Goal: Entertainment & Leisure: Consume media (video, audio)

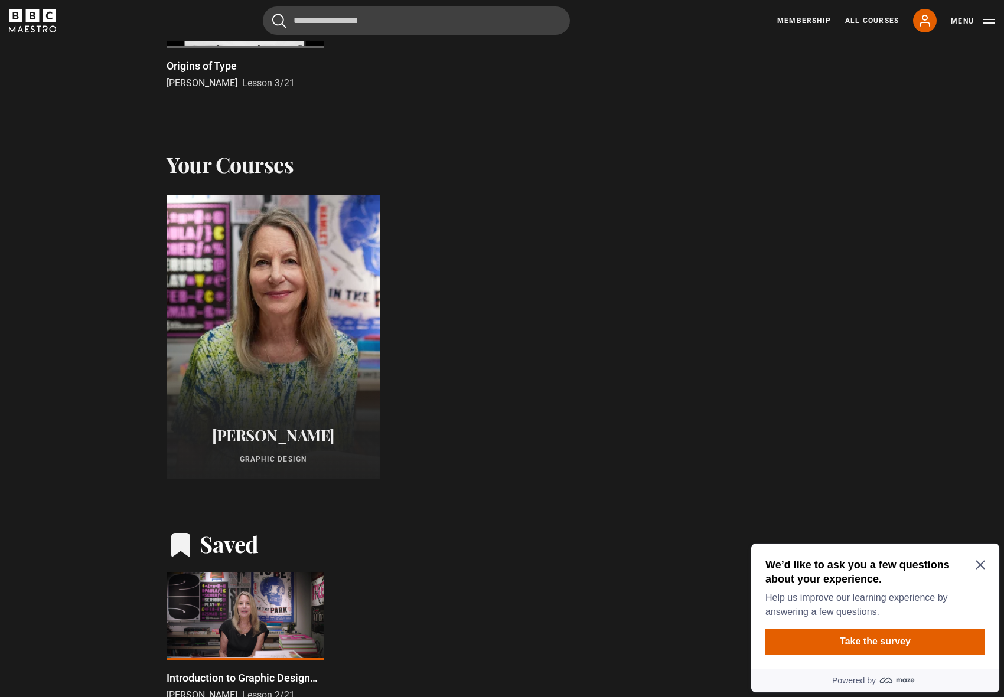
scroll to position [860, 0]
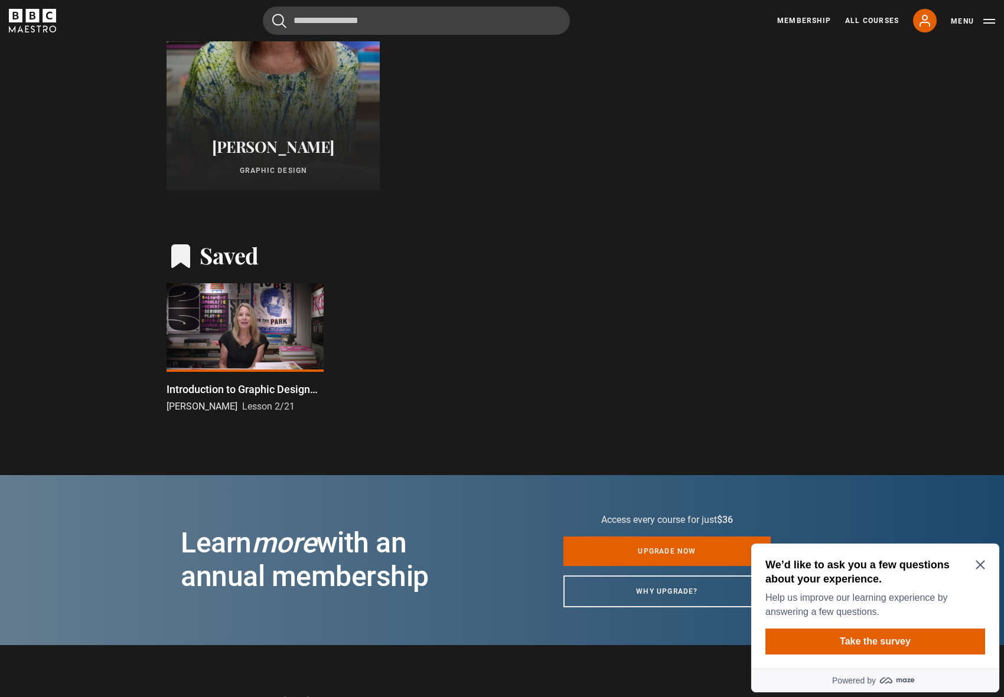
click at [241, 324] on div at bounding box center [244, 327] width 157 height 89
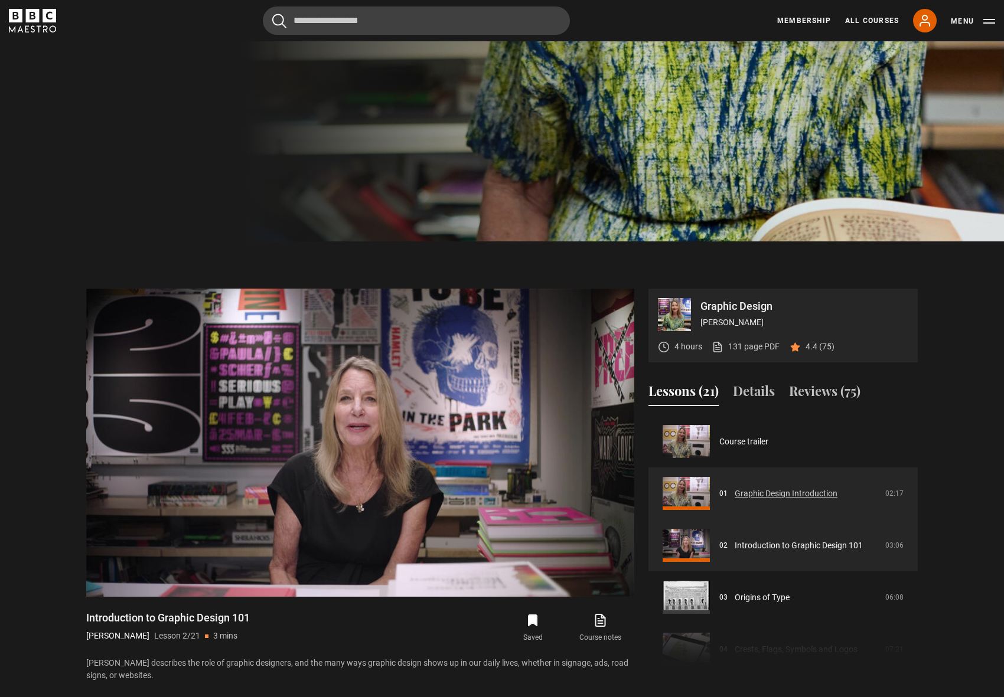
click at [803, 496] on link "Graphic Design Introduction" at bounding box center [785, 494] width 103 height 12
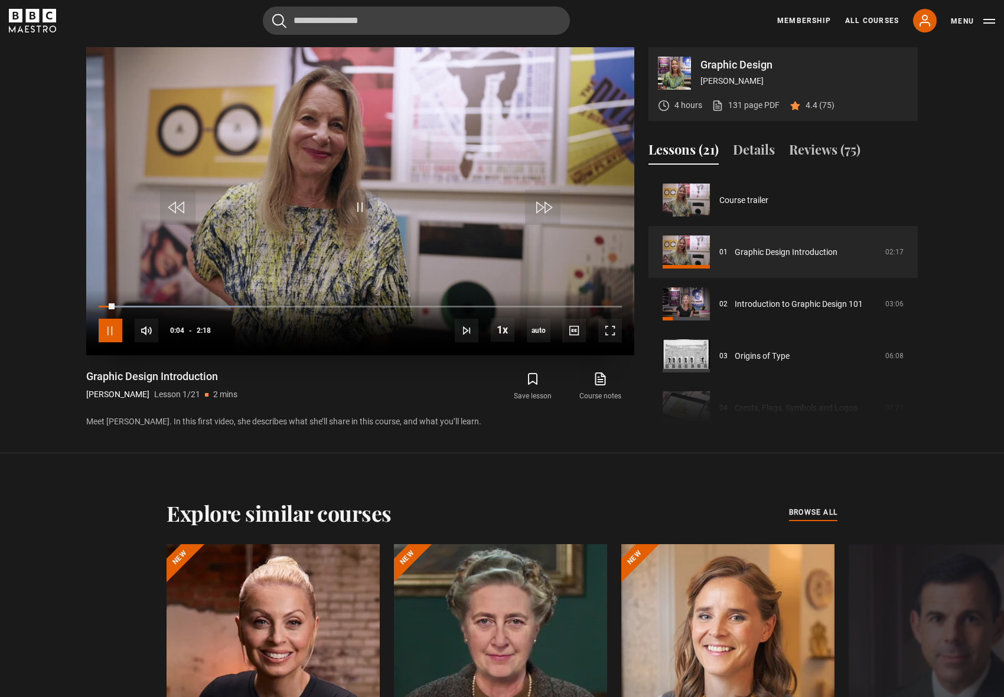
click at [113, 328] on span "Video Player" at bounding box center [111, 331] width 24 height 24
